Goal: Information Seeking & Learning: Learn about a topic

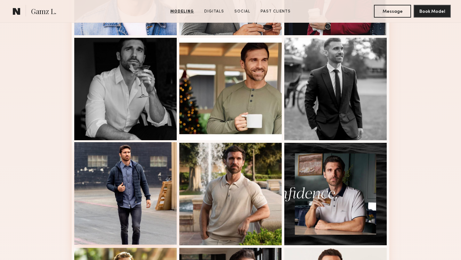
scroll to position [252, 0]
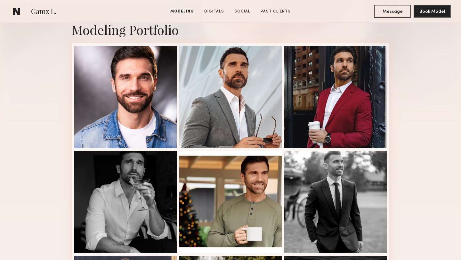
scroll to position [139, 0]
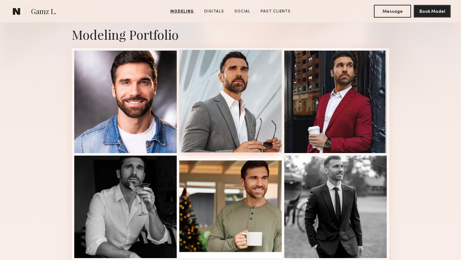
click at [232, 108] on div at bounding box center [230, 101] width 102 height 102
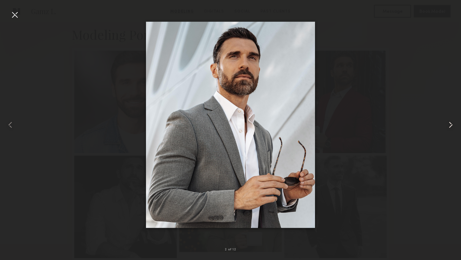
click at [451, 128] on common-icon at bounding box center [451, 125] width 10 height 10
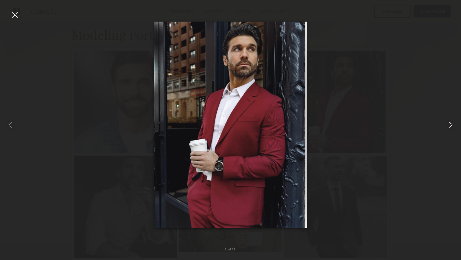
click at [451, 128] on common-icon at bounding box center [451, 125] width 10 height 10
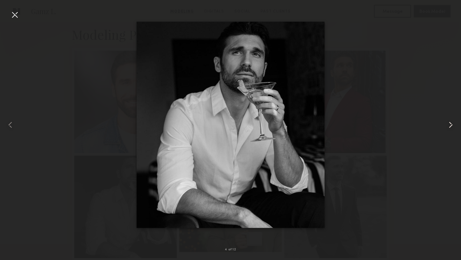
click at [452, 124] on common-icon at bounding box center [451, 125] width 10 height 10
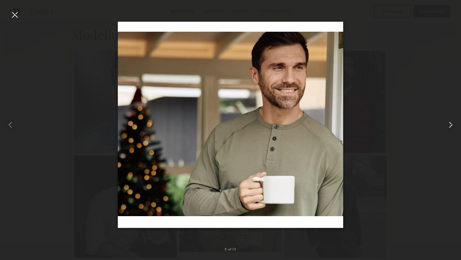
click at [452, 124] on common-icon at bounding box center [451, 125] width 10 height 10
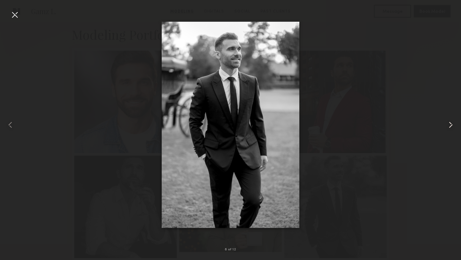
click at [452, 124] on common-icon at bounding box center [451, 125] width 10 height 10
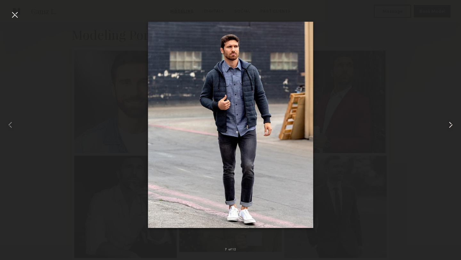
click at [452, 124] on common-icon at bounding box center [451, 125] width 10 height 10
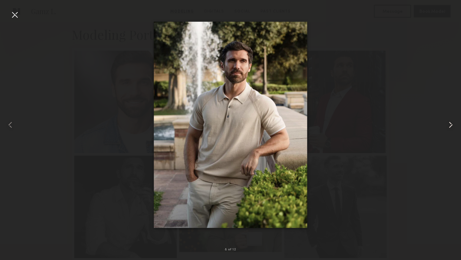
click at [452, 124] on common-icon at bounding box center [451, 125] width 10 height 10
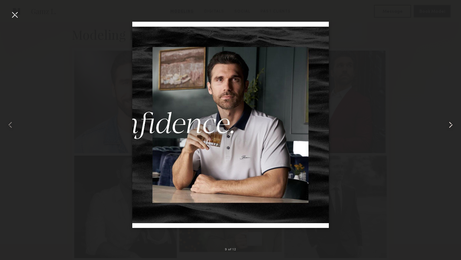
click at [452, 124] on common-icon at bounding box center [451, 125] width 10 height 10
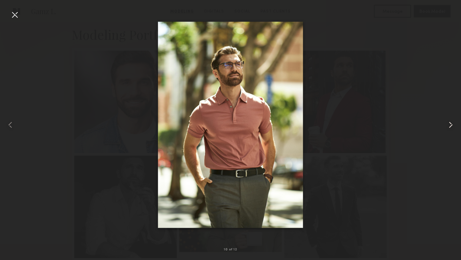
click at [452, 124] on common-icon at bounding box center [451, 125] width 10 height 10
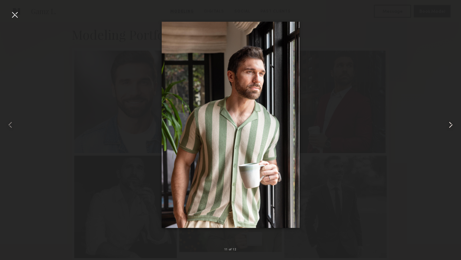
click at [452, 124] on common-icon at bounding box center [451, 125] width 10 height 10
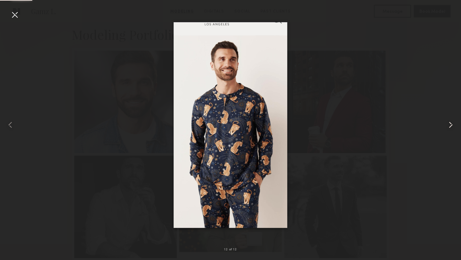
click at [452, 124] on common-icon at bounding box center [451, 125] width 10 height 10
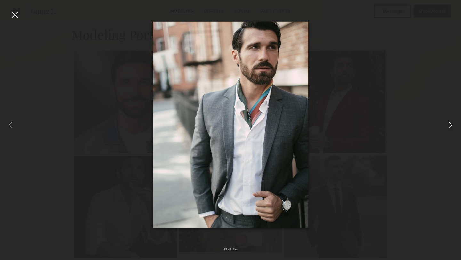
click at [452, 124] on common-icon at bounding box center [451, 125] width 10 height 10
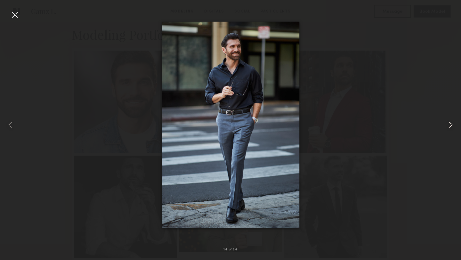
click at [452, 124] on common-icon at bounding box center [451, 125] width 10 height 10
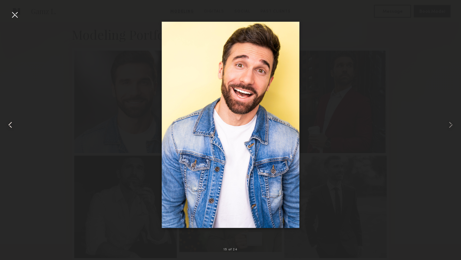
click at [7, 130] on div at bounding box center [9, 124] width 19 height 229
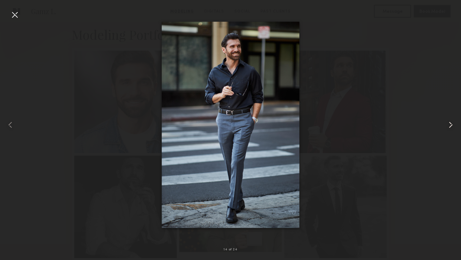
click at [457, 128] on div at bounding box center [451, 124] width 19 height 229
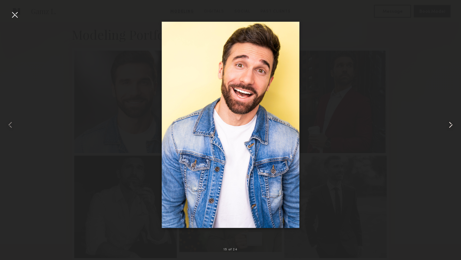
click at [455, 126] on common-icon at bounding box center [451, 125] width 10 height 10
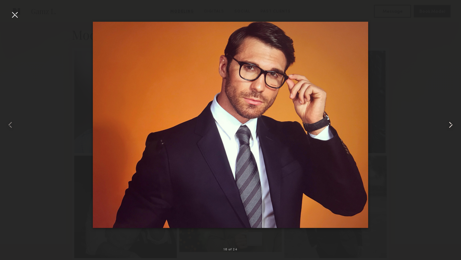
click at [455, 126] on common-icon at bounding box center [451, 125] width 10 height 10
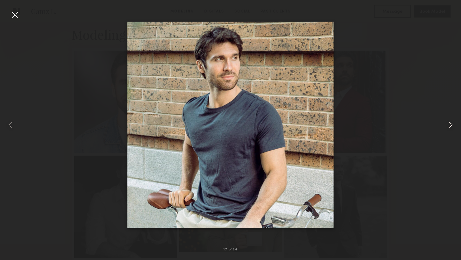
click at [455, 126] on common-icon at bounding box center [451, 125] width 10 height 10
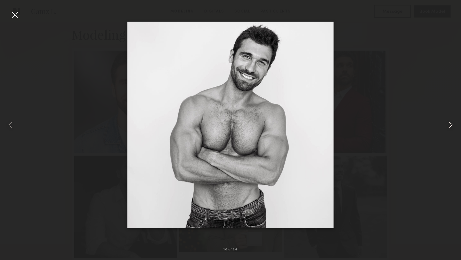
click at [455, 126] on common-icon at bounding box center [451, 125] width 10 height 10
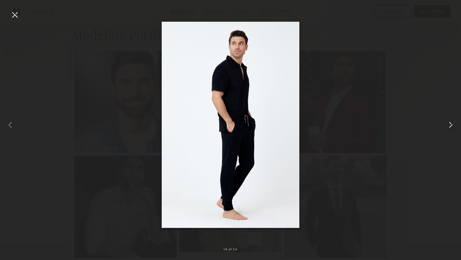
click at [455, 126] on common-icon at bounding box center [451, 125] width 10 height 10
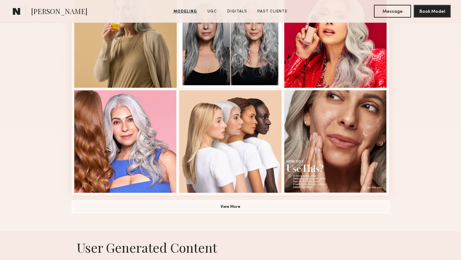
scroll to position [465, 0]
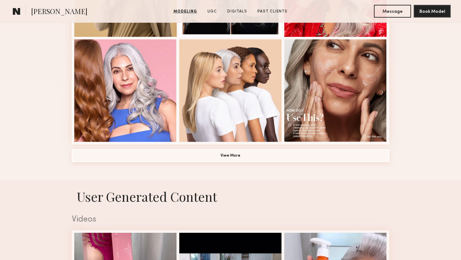
click at [134, 157] on button "View More" at bounding box center [231, 155] width 318 height 13
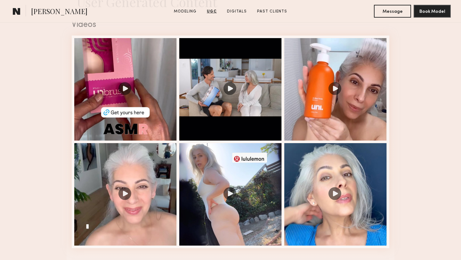
scroll to position [897, 0]
